Goal: Task Accomplishment & Management: Manage account settings

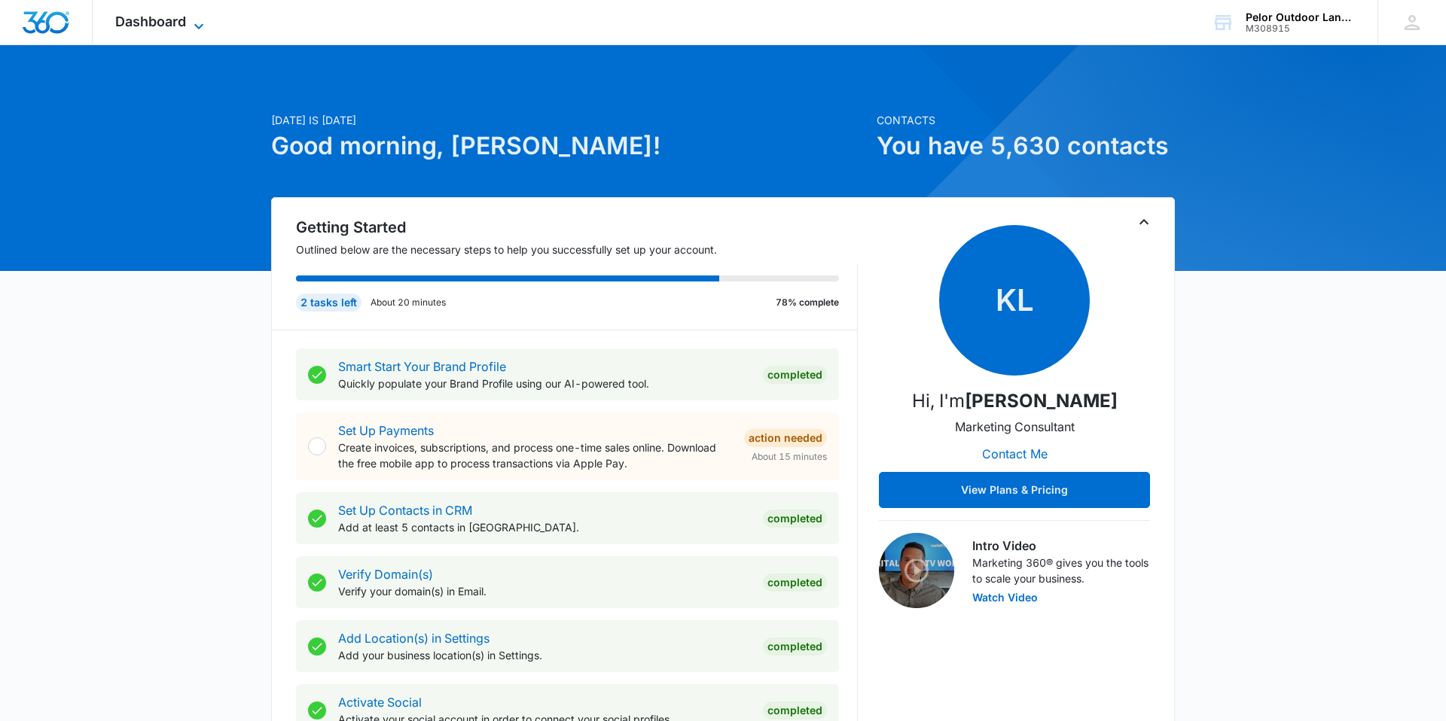
click at [133, 28] on span "Dashboard" at bounding box center [150, 22] width 71 height 16
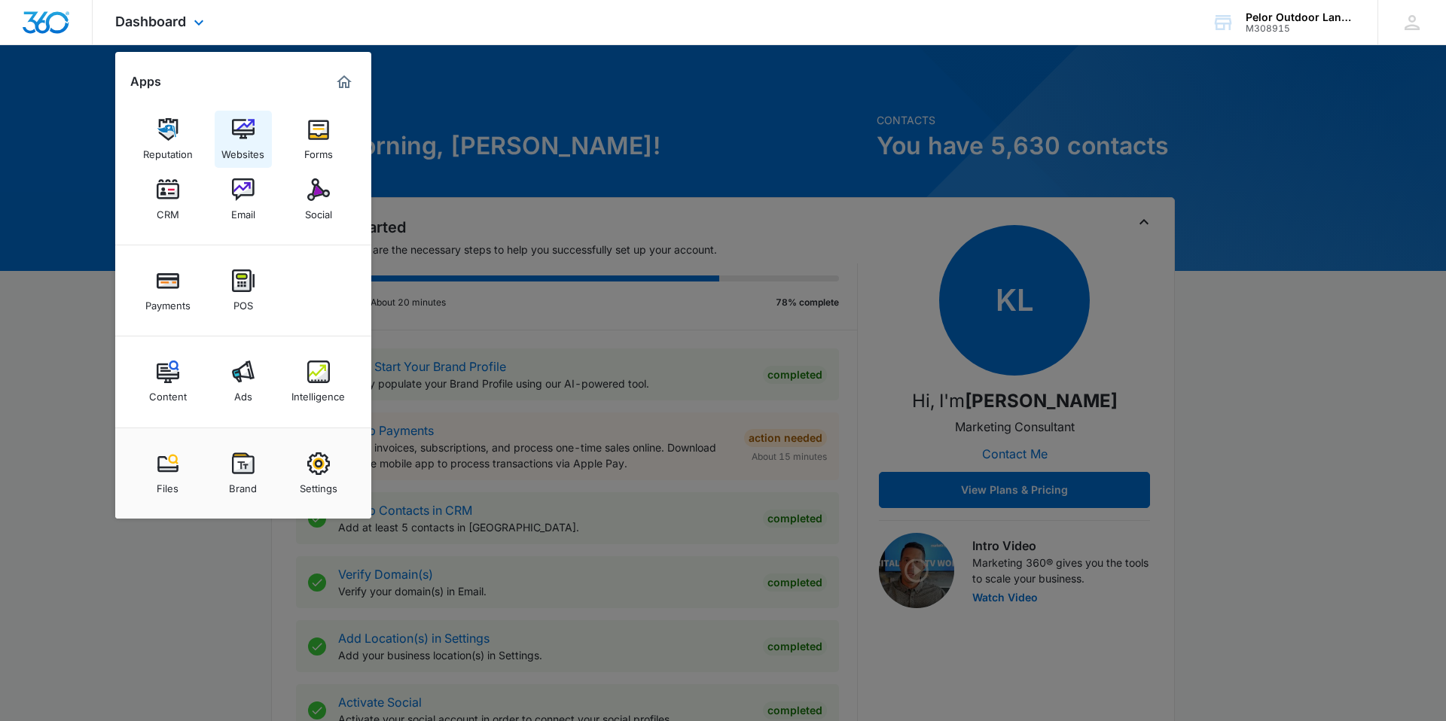
click at [252, 142] on div "Websites" at bounding box center [242, 151] width 43 height 20
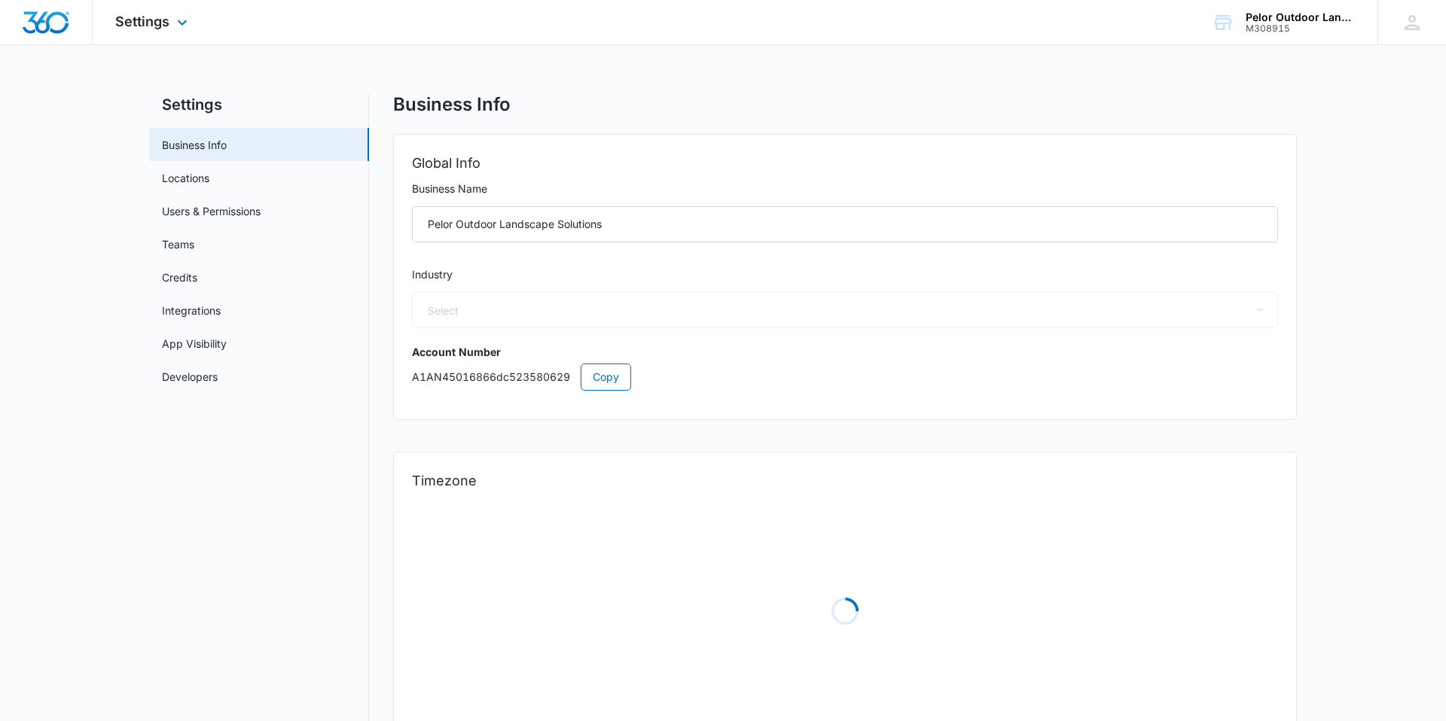
select select "5"
select select "US"
select select "America/New_York"
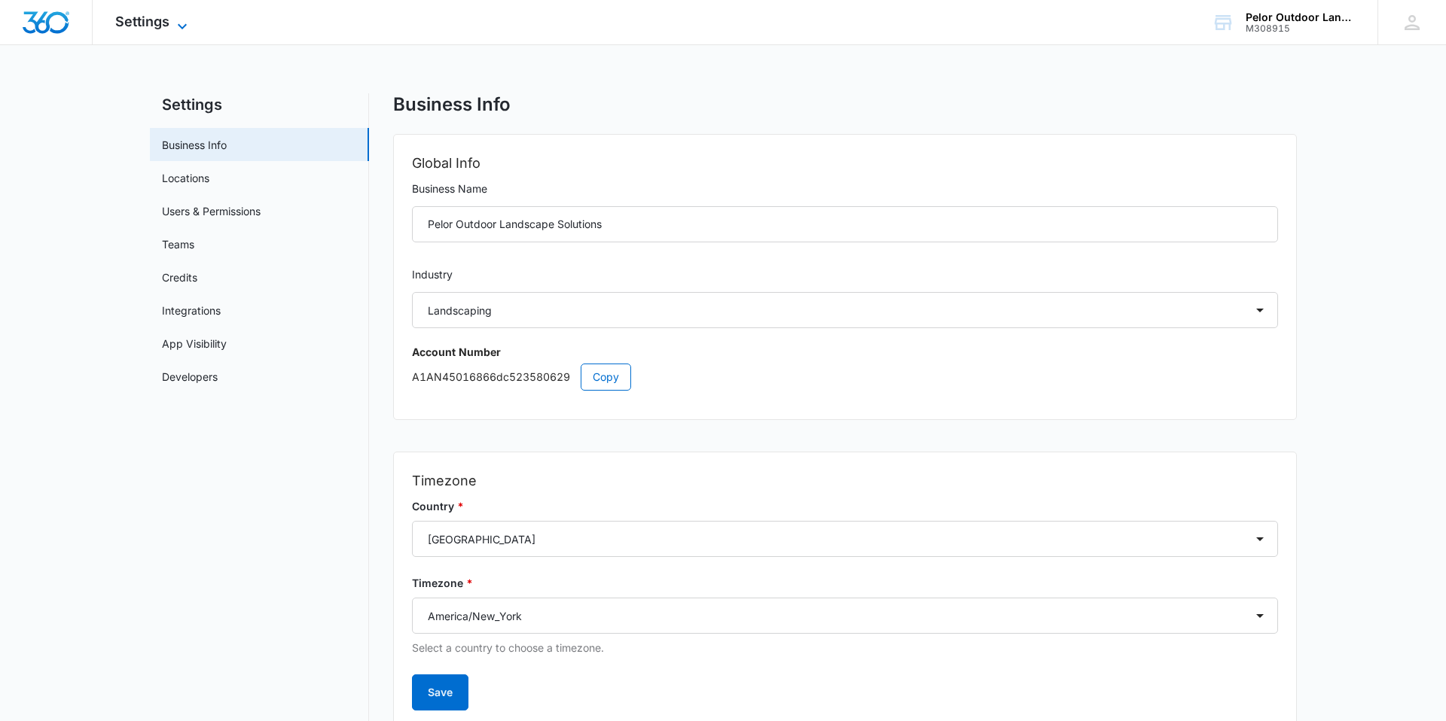
click at [137, 20] on span "Settings" at bounding box center [142, 22] width 54 height 16
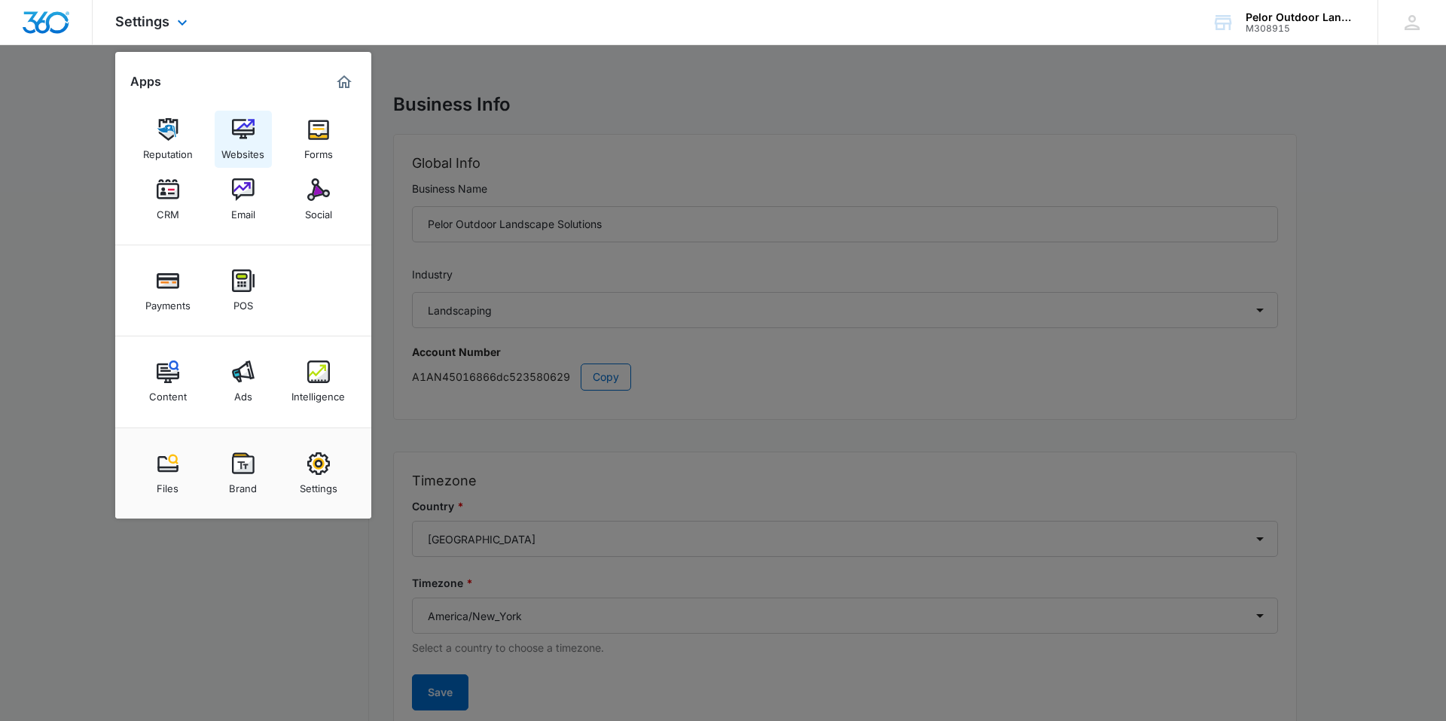
click at [249, 125] on img at bounding box center [243, 129] width 23 height 23
